Goal: Task Accomplishment & Management: Manage account settings

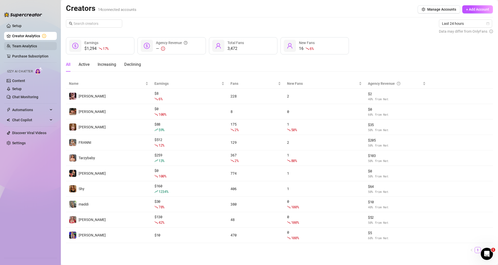
click at [12, 46] on link "Team Analytics" at bounding box center [24, 46] width 25 height 4
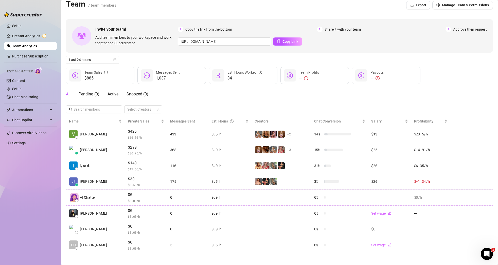
scroll to position [7, 0]
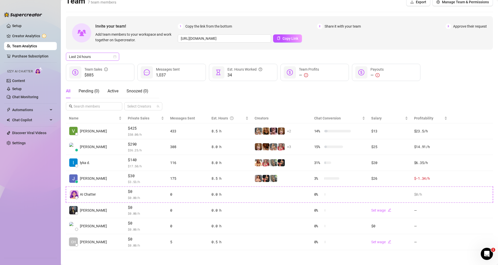
click at [114, 56] on icon "calendar" at bounding box center [114, 56] width 3 height 3
click at [106, 76] on div "Last 7 days" at bounding box center [92, 75] width 45 height 6
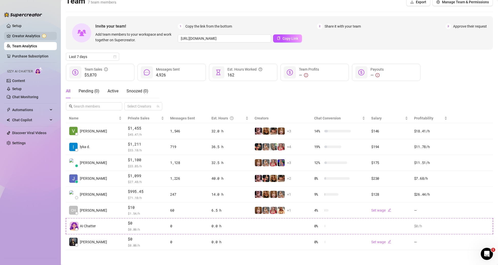
click at [35, 36] on link "Creator Analytics" at bounding box center [32, 36] width 41 height 8
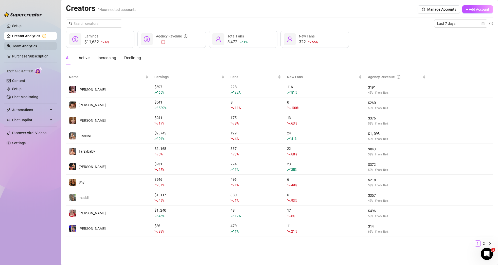
click at [37, 47] on link "Team Analytics" at bounding box center [24, 46] width 25 height 4
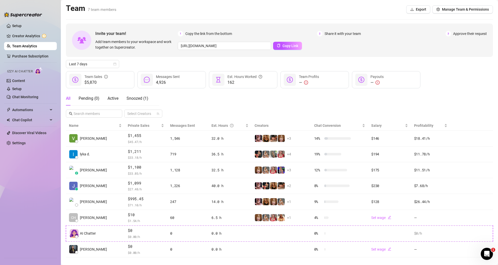
click at [470, 98] on div "All Pending ( 0 ) Active Snoozed ( 1 ) Select Creators" at bounding box center [279, 104] width 427 height 26
click at [22, 28] on link "Setup" at bounding box center [16, 26] width 9 height 4
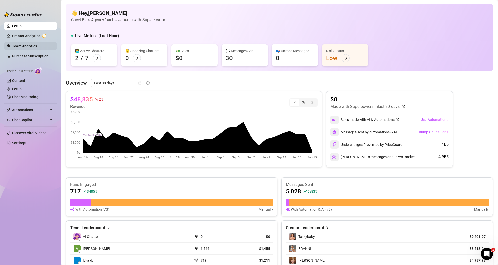
click at [37, 46] on link "Team Analytics" at bounding box center [24, 46] width 25 height 4
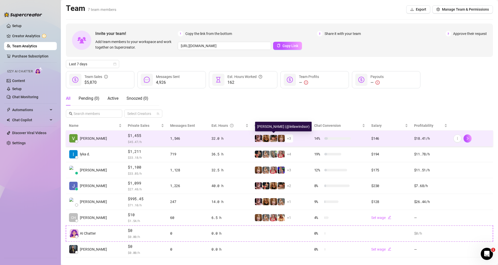
click at [277, 137] on img at bounding box center [280, 138] width 7 height 7
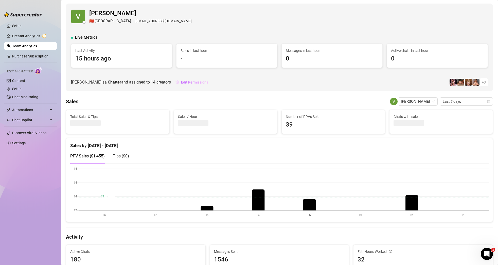
click at [188, 83] on span "Edit Permissions" at bounding box center [194, 82] width 27 height 4
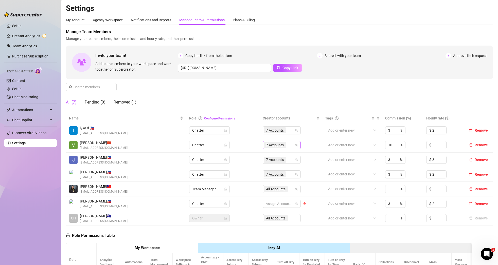
click at [297, 145] on icon "team" at bounding box center [296, 145] width 3 height 3
click at [289, 204] on div at bounding box center [278, 203] width 31 height 7
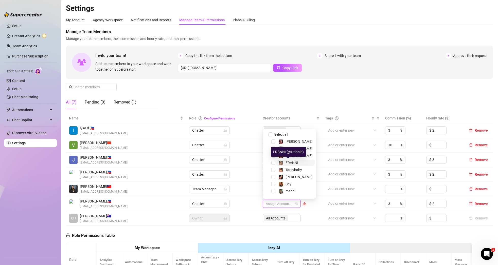
click at [288, 163] on span "FRANNI" at bounding box center [291, 163] width 13 height 4
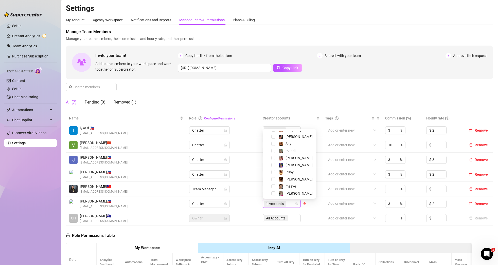
scroll to position [42, 0]
click at [275, 172] on span "Select tree node" at bounding box center [273, 171] width 4 height 4
click at [273, 193] on span "Select tree node" at bounding box center [273, 192] width 4 height 4
click at [273, 149] on span "Select tree node" at bounding box center [273, 149] width 4 height 4
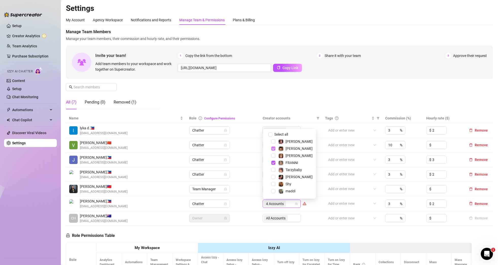
click at [273, 147] on span "Select tree node" at bounding box center [273, 149] width 4 height 4
click at [275, 141] on div "[PERSON_NAME]" at bounding box center [289, 142] width 50 height 6
click at [273, 142] on span "Select tree node" at bounding box center [273, 142] width 4 height 4
click at [318, 169] on td "7 Accounts" at bounding box center [290, 174] width 62 height 15
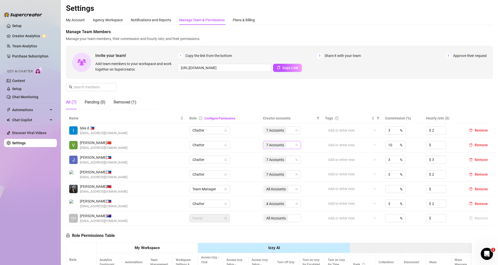
click at [296, 145] on icon "team" at bounding box center [296, 145] width 3 height 3
click at [277, 144] on span "7 Accounts" at bounding box center [275, 145] width 18 height 6
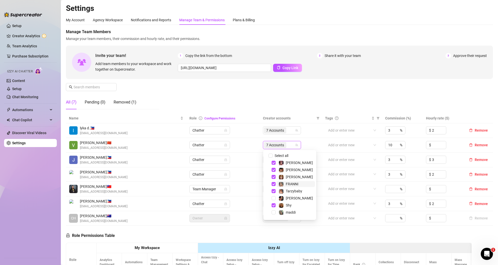
click at [277, 185] on span "FRANNI" at bounding box center [295, 184] width 38 height 6
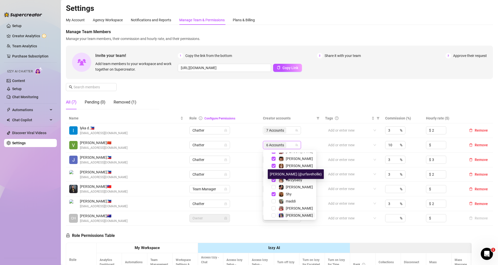
scroll to position [0, 0]
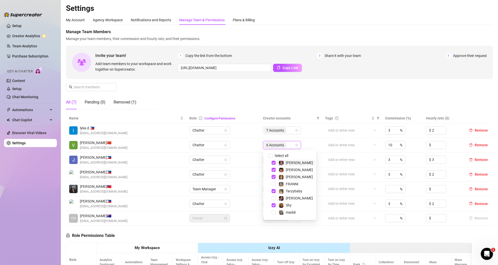
click at [284, 163] on div "[PERSON_NAME]" at bounding box center [295, 163] width 34 height 6
click at [313, 145] on td "5 Accounts" at bounding box center [291, 145] width 62 height 15
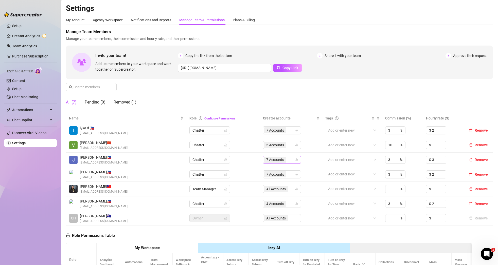
click at [294, 160] on div "7 Accounts" at bounding box center [279, 159] width 31 height 7
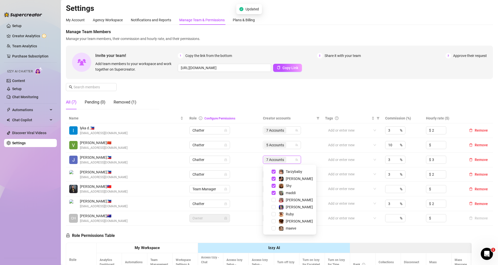
scroll to position [42, 0]
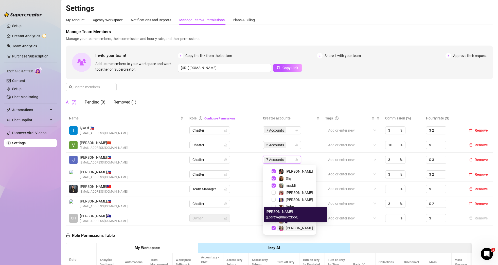
click at [280, 229] on img at bounding box center [281, 228] width 5 height 5
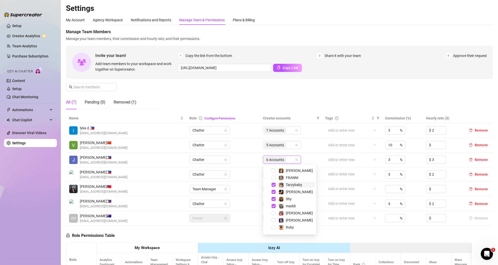
scroll to position [24, 0]
click at [275, 203] on span "Select tree node" at bounding box center [273, 203] width 4 height 4
click at [295, 144] on div "5 Accounts" at bounding box center [282, 145] width 38 height 8
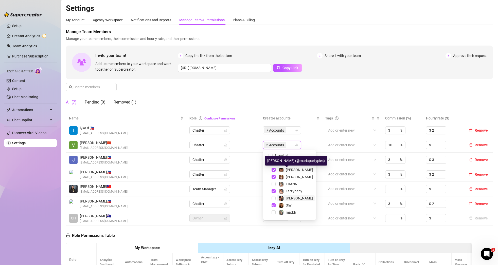
scroll to position [27, 0]
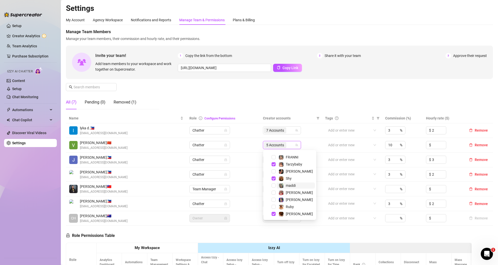
click at [277, 184] on span "maddi" at bounding box center [295, 186] width 38 height 6
click at [295, 145] on div "6 Accounts" at bounding box center [282, 145] width 38 height 8
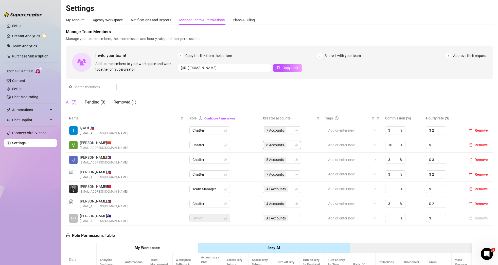
click at [320, 159] on td "5 Accounts" at bounding box center [291, 160] width 62 height 15
click at [297, 147] on div "6 Accounts" at bounding box center [282, 145] width 38 height 8
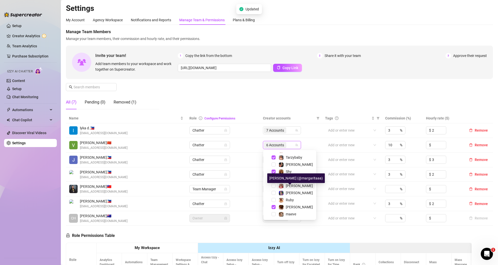
scroll to position [30, 0]
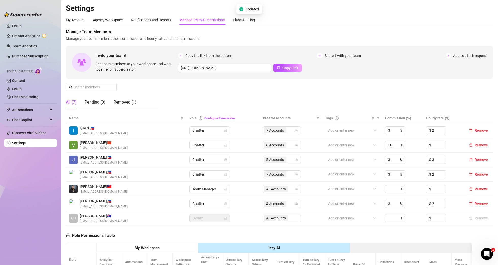
click at [316, 147] on td "6 Accounts" at bounding box center [291, 145] width 62 height 15
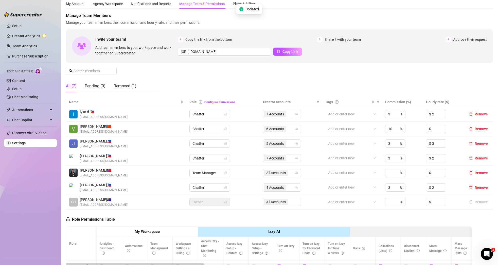
click at [283, 107] on td "7 Accounts" at bounding box center [291, 114] width 62 height 15
click at [240, 88] on div "Manage Team Members Manage your team members, their commission and hourly rate,…" at bounding box center [279, 55] width 427 height 85
click at [290, 52] on span "Copy Link" at bounding box center [290, 52] width 16 height 4
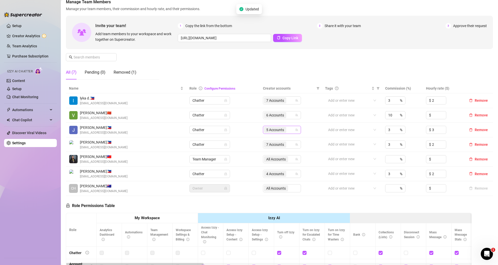
scroll to position [30, 0]
click at [279, 102] on span "7 Accounts" at bounding box center [275, 100] width 18 height 6
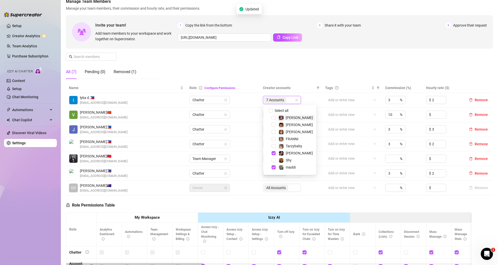
scroll to position [30, 0]
click at [281, 102] on span "7 Accounts" at bounding box center [275, 101] width 18 height 6
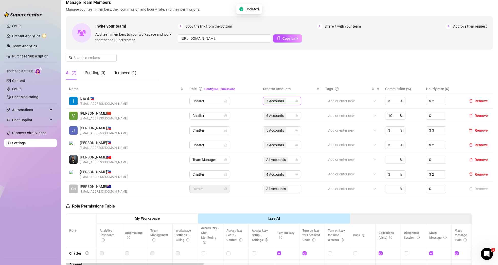
scroll to position [31, 0]
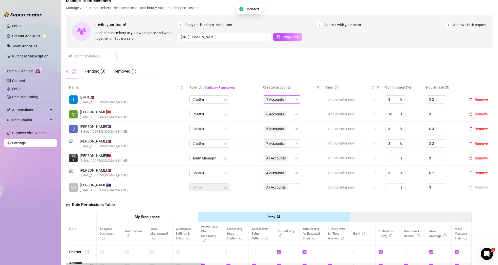
click at [287, 100] on div "7 Accounts" at bounding box center [275, 99] width 23 height 7
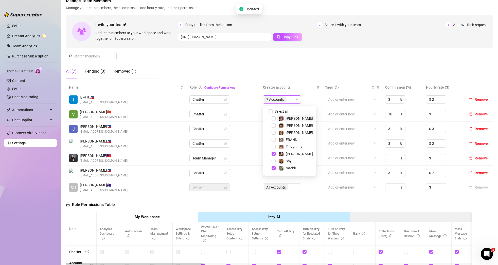
scroll to position [22, 0]
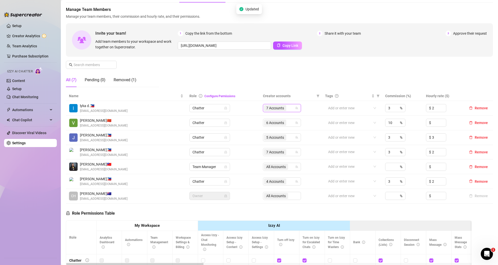
click at [111, 113] on span "[EMAIL_ADDRESS][DOMAIN_NAME]" at bounding box center [104, 111] width 48 height 5
click at [89, 106] on span "lyka d. 🇵🇭" at bounding box center [104, 106] width 48 height 6
drag, startPoint x: 96, startPoint y: 106, endPoint x: 87, endPoint y: 107, distance: 8.9
click at [87, 107] on span "lyka d. 🇵🇭" at bounding box center [104, 106] width 48 height 6
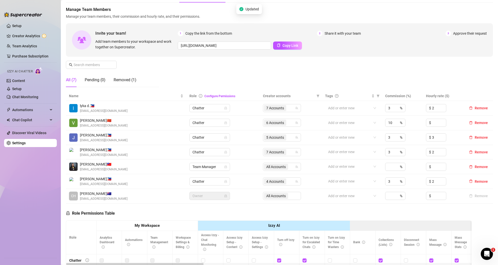
drag, startPoint x: 82, startPoint y: 107, endPoint x: 86, endPoint y: 107, distance: 3.3
click at [82, 107] on span "lyka d. 🇵🇭" at bounding box center [104, 106] width 48 height 6
click at [107, 105] on span "lyka d. 🇵🇭" at bounding box center [104, 106] width 48 height 6
click at [280, 109] on span "7 Accounts" at bounding box center [275, 109] width 18 height 6
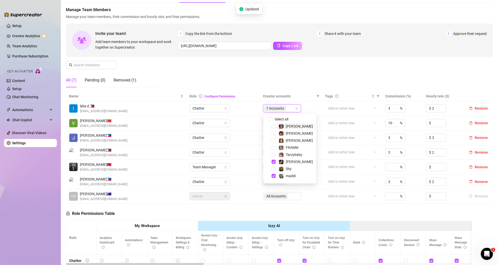
scroll to position [23, 0]
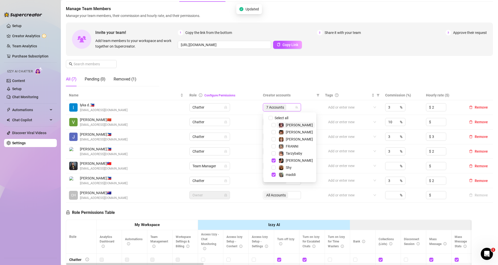
click at [241, 91] on th "Role Configure Permissions" at bounding box center [222, 95] width 73 height 10
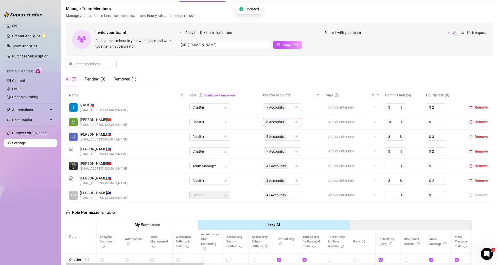
click at [279, 121] on span "6 Accounts" at bounding box center [275, 122] width 18 height 6
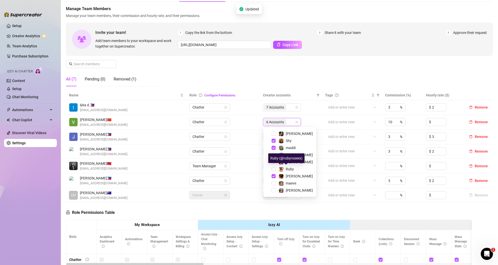
scroll to position [41, 0]
click at [328, 62] on div "Manage Team Members Manage your team members, their commission and hourly rate,…" at bounding box center [279, 48] width 427 height 85
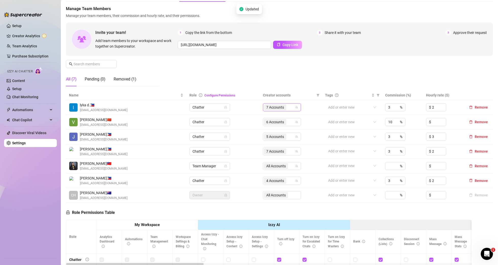
click at [290, 103] on div "7 Accounts" at bounding box center [282, 107] width 38 height 8
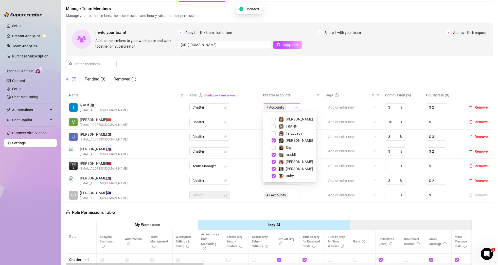
scroll to position [42, 0]
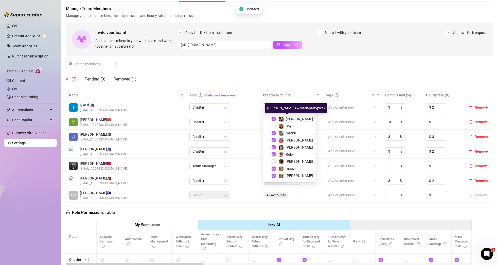
click at [285, 119] on div "[PERSON_NAME]" at bounding box center [295, 119] width 34 height 6
click at [284, 131] on div "maddi" at bounding box center [286, 133] width 17 height 6
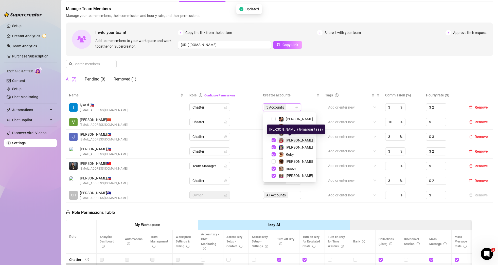
click at [286, 140] on span "[PERSON_NAME]" at bounding box center [299, 140] width 27 height 4
click at [287, 146] on span "[PERSON_NAME]" at bounding box center [299, 147] width 27 height 4
click at [287, 152] on div "Ruby" at bounding box center [290, 155] width 8 height 6
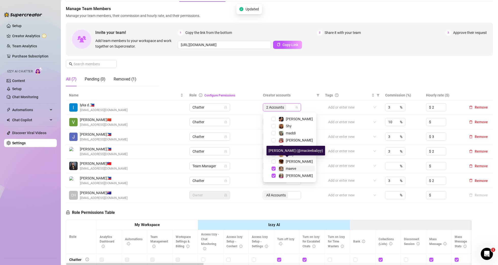
click at [288, 168] on span "maeve" at bounding box center [291, 169] width 10 height 4
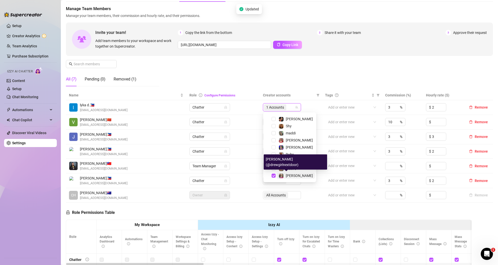
click at [289, 175] on span "[PERSON_NAME]" at bounding box center [299, 176] width 27 height 4
click at [290, 170] on span "maeve" at bounding box center [291, 169] width 10 height 4
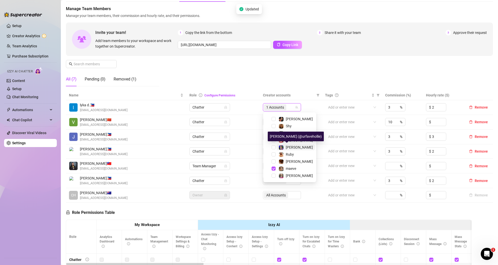
click at [291, 147] on span "[PERSON_NAME]" at bounding box center [299, 147] width 27 height 4
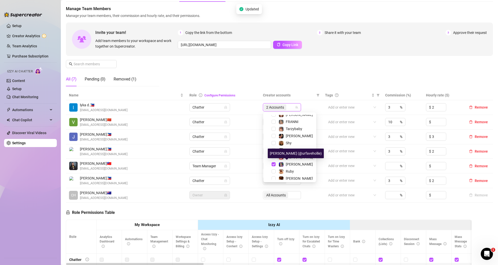
click at [291, 157] on span "[PERSON_NAME]" at bounding box center [299, 157] width 27 height 4
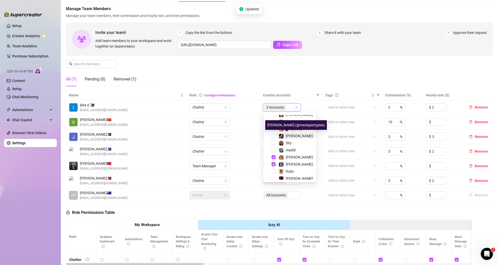
click at [293, 136] on span "[PERSON_NAME]" at bounding box center [299, 136] width 27 height 4
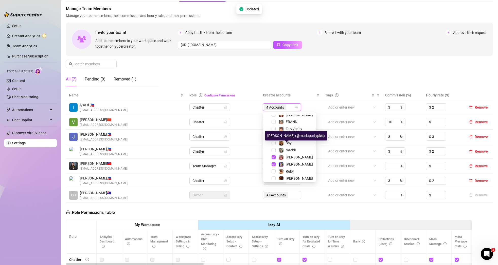
scroll to position [0, 0]
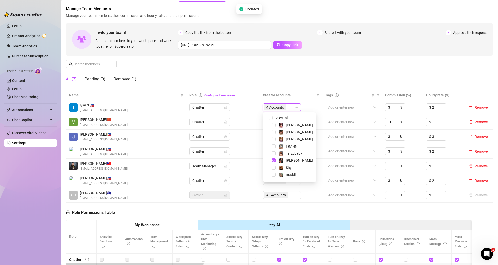
click at [306, 105] on td "4 Accounts" at bounding box center [291, 107] width 62 height 15
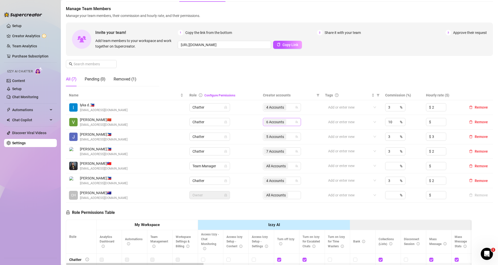
click at [298, 122] on icon "team" at bounding box center [296, 122] width 3 height 3
click at [297, 123] on icon "team" at bounding box center [296, 122] width 3 height 3
click at [280, 122] on span "6 Accounts" at bounding box center [275, 122] width 18 height 6
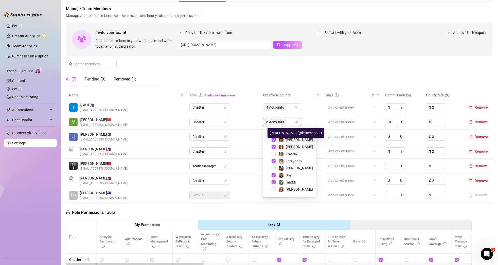
scroll to position [18, 0]
click at [283, 142] on span at bounding box center [280, 142] width 5 height 5
click at [292, 105] on div "4 Accounts" at bounding box center [279, 107] width 31 height 7
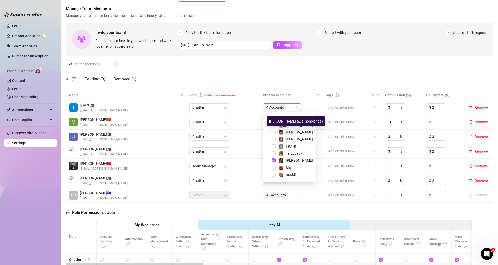
click at [289, 130] on div "[PERSON_NAME]" at bounding box center [299, 132] width 27 height 6
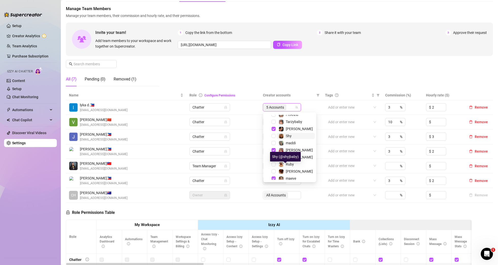
scroll to position [0, 0]
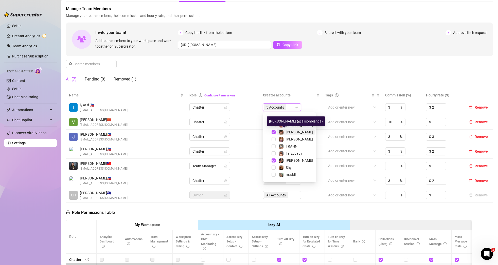
click at [289, 132] on span "[PERSON_NAME]" at bounding box center [299, 132] width 27 height 4
click at [291, 139] on span "[PERSON_NAME]" at bounding box center [299, 139] width 27 height 4
click at [317, 102] on td "5 Accounts" at bounding box center [291, 107] width 62 height 15
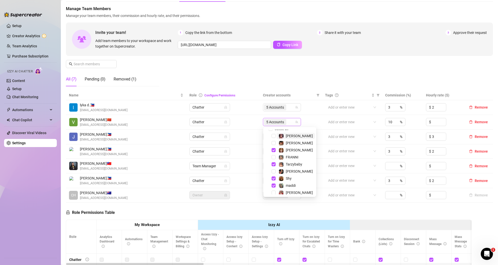
click at [286, 120] on div "5 Accounts" at bounding box center [275, 122] width 23 height 7
click at [289, 150] on span "[PERSON_NAME]" at bounding box center [299, 150] width 27 height 4
click at [298, 130] on span "Select all" at bounding box center [292, 129] width 43 height 6
click at [287, 143] on span "[PERSON_NAME]" at bounding box center [299, 143] width 27 height 4
click at [312, 120] on td "5 Accounts" at bounding box center [291, 122] width 62 height 15
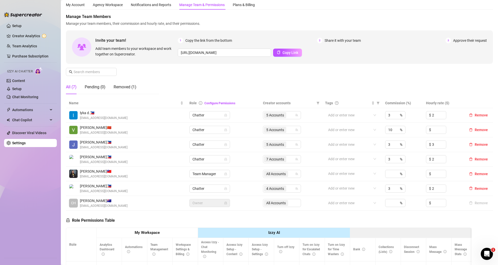
scroll to position [11, 0]
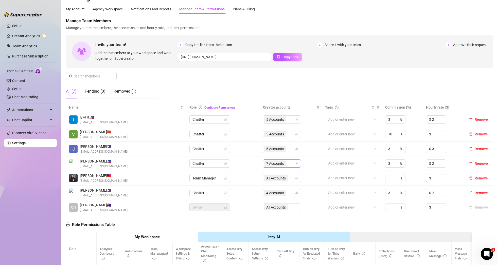
click at [294, 164] on div "7 Accounts" at bounding box center [279, 163] width 31 height 7
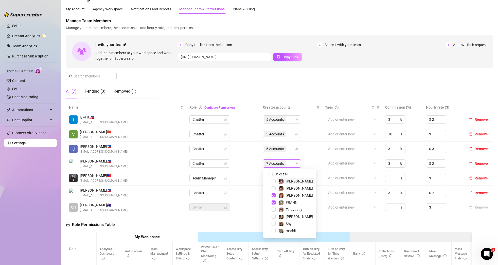
click at [149, 155] on td "[PERSON_NAME] 🇵🇭 [EMAIL_ADDRESS][DOMAIN_NAME]" at bounding box center [126, 149] width 120 height 15
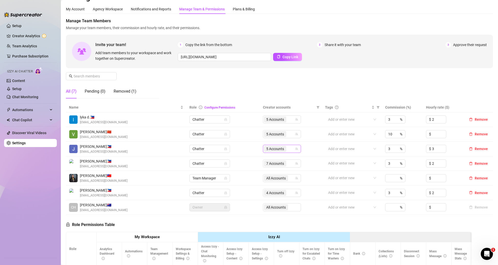
click at [297, 149] on icon "team" at bounding box center [296, 148] width 3 height 3
click at [298, 149] on icon "team" at bounding box center [296, 148] width 3 height 3
click at [296, 149] on icon "team" at bounding box center [296, 148] width 3 height 3
click at [298, 149] on icon "team" at bounding box center [296, 149] width 3 height 3
click at [296, 164] on icon "team" at bounding box center [296, 163] width 3 height 3
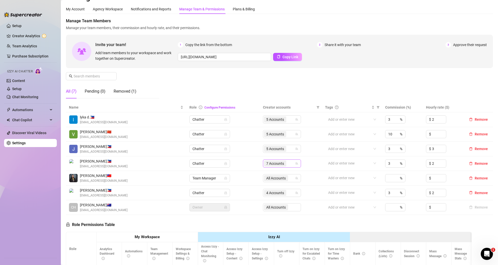
click at [298, 164] on div "7 Accounts" at bounding box center [282, 164] width 38 height 8
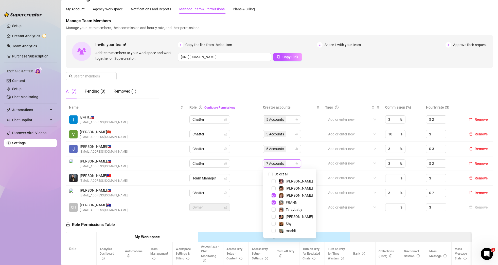
click at [260, 84] on div "Manage Team Members Manage your team members, their commission and hourly rate,…" at bounding box center [279, 60] width 427 height 85
